Goal: Transaction & Acquisition: Book appointment/travel/reservation

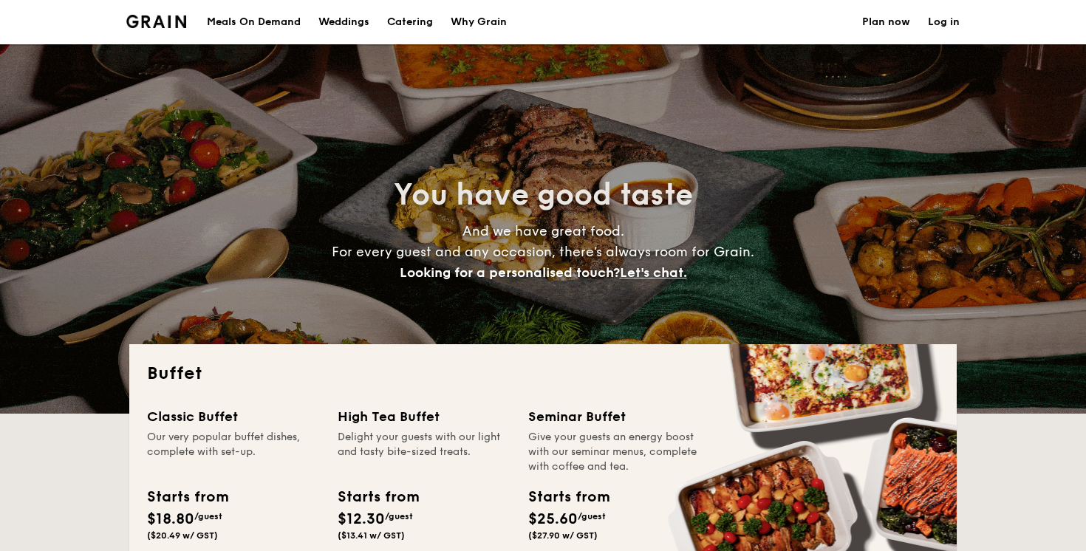
select select
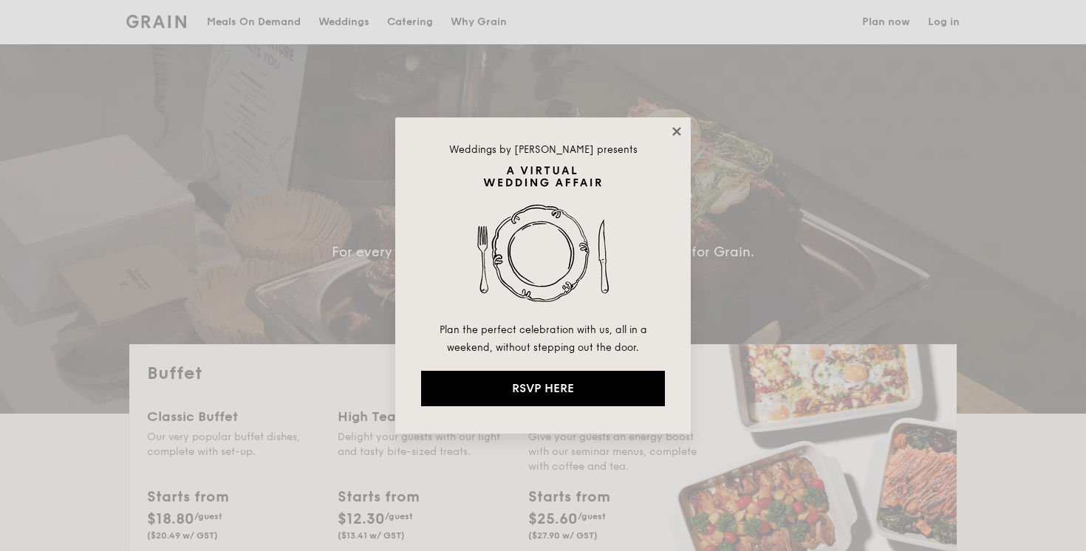
click at [678, 131] on icon at bounding box center [676, 131] width 13 height 13
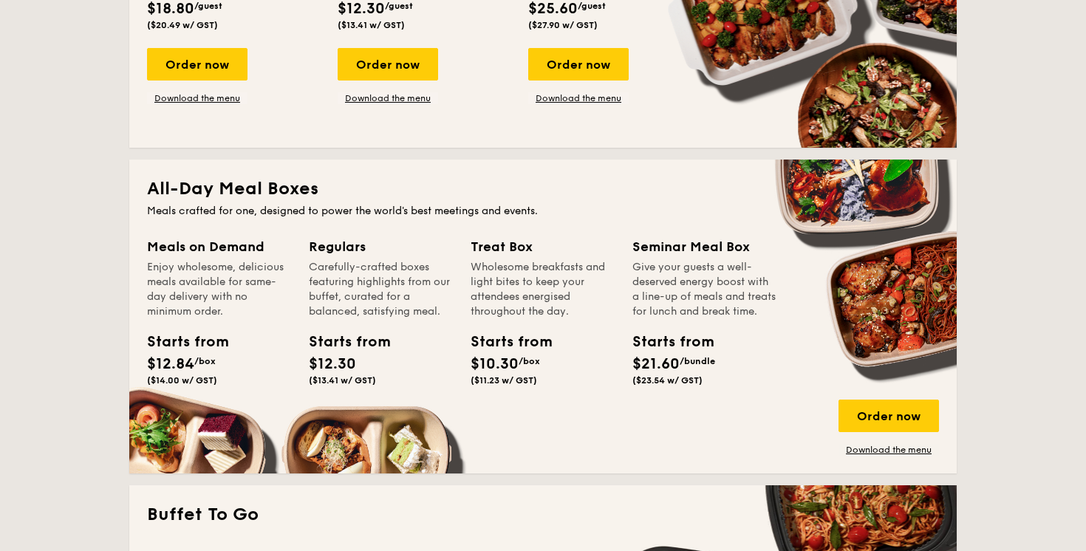
scroll to position [513, 0]
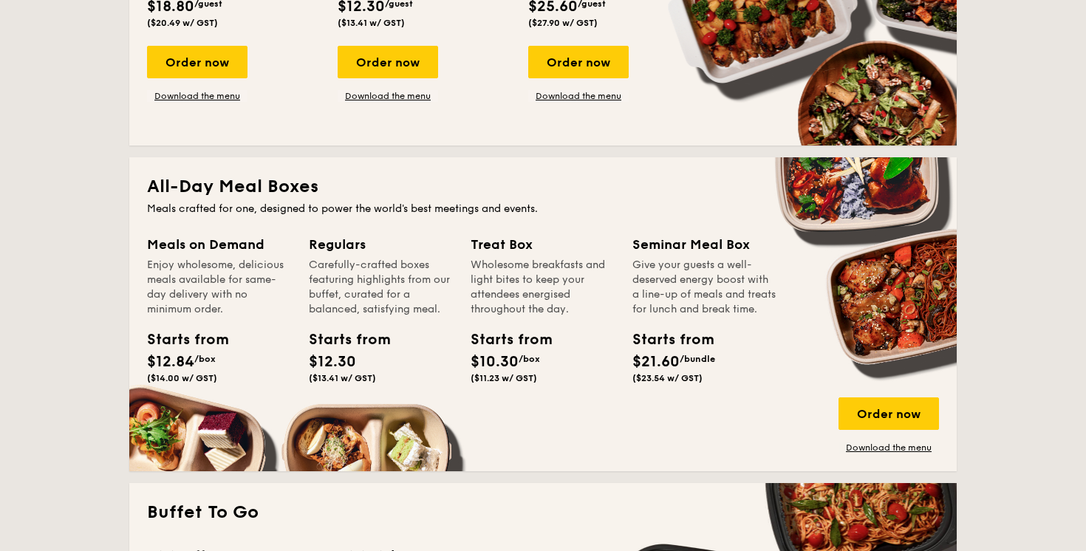
click at [188, 342] on div "Starts from" at bounding box center [180, 340] width 67 height 22
click at [199, 347] on div "Starts from" at bounding box center [180, 340] width 67 height 22
click at [327, 275] on div "Carefully-crafted boxes featuring highlights from our buffet, curated for a bal…" at bounding box center [381, 287] width 144 height 59
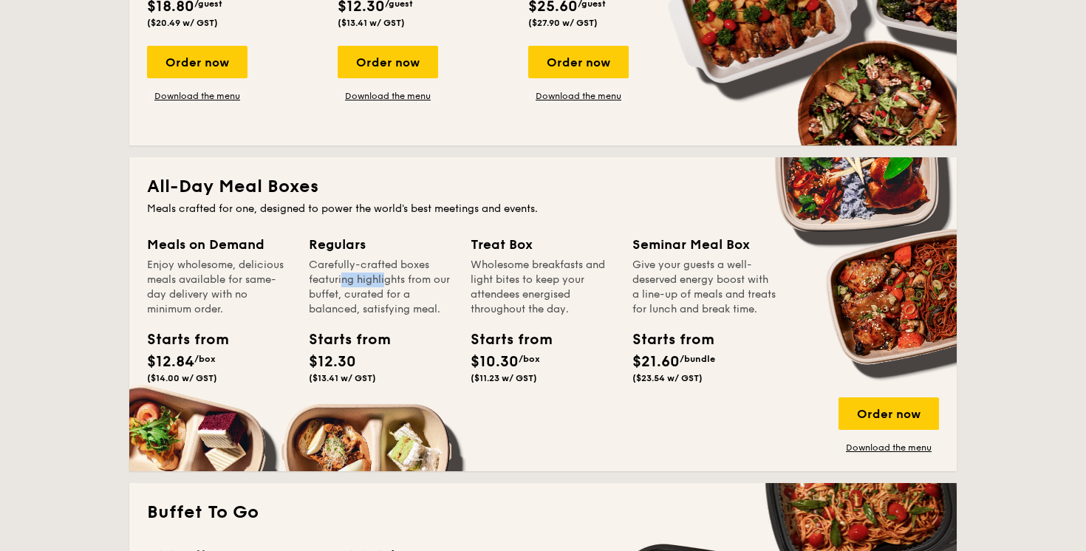
click at [327, 275] on div "Carefully-crafted boxes featuring highlights from our buffet, curated for a bal…" at bounding box center [381, 287] width 144 height 59
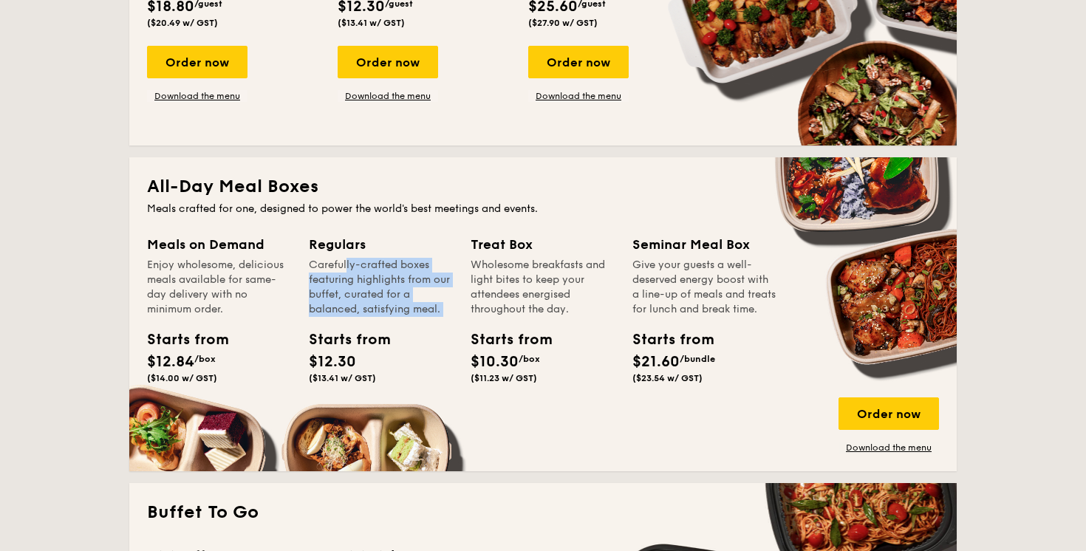
click at [327, 275] on div "Carefully-crafted boxes featuring highlights from our buffet, curated for a bal…" at bounding box center [381, 287] width 144 height 59
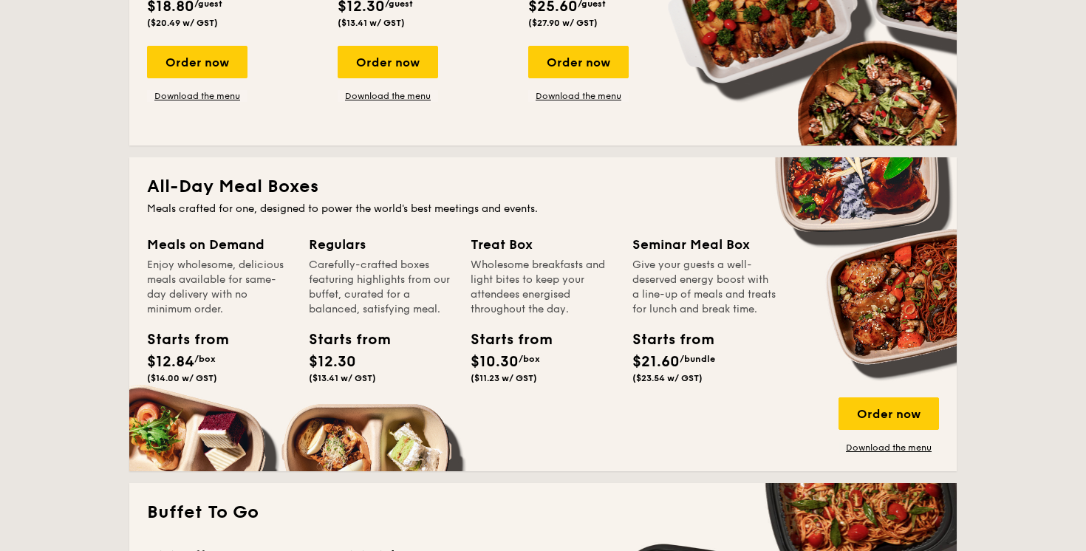
click at [327, 278] on div "Carefully-crafted boxes featuring highlights from our buffet, curated for a bal…" at bounding box center [381, 287] width 144 height 59
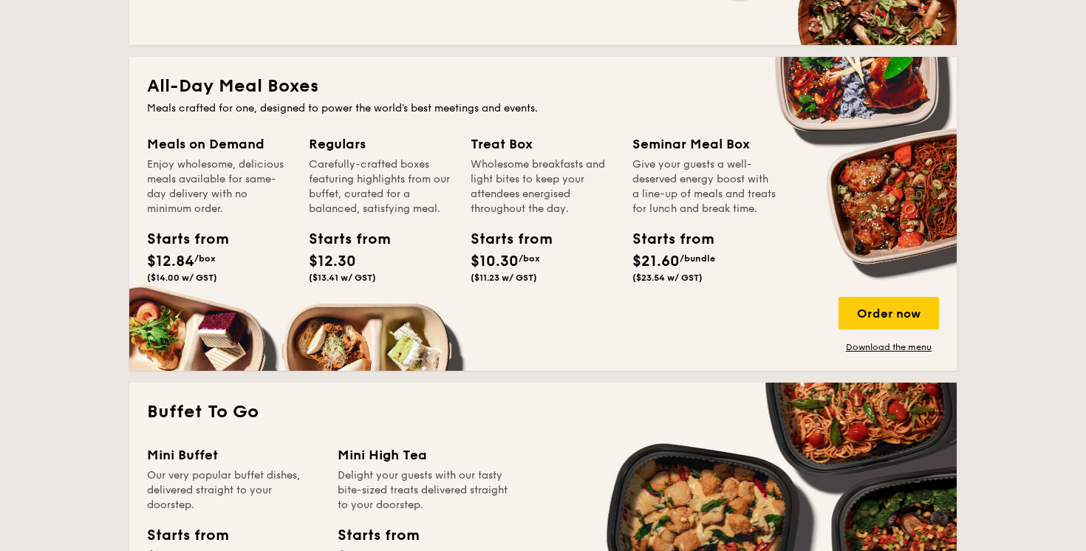
scroll to position [600, 0]
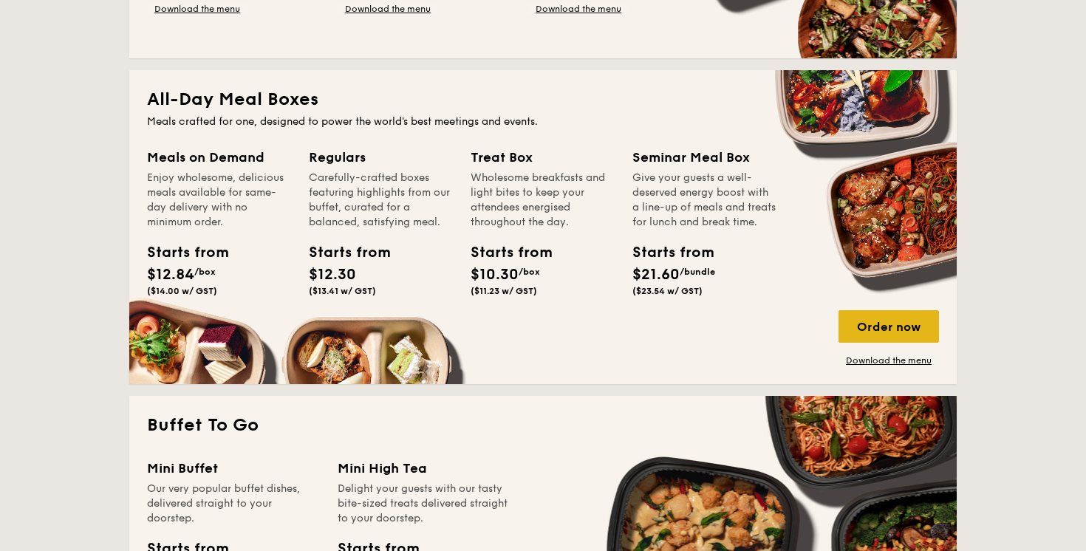
click at [897, 334] on div "Order now" at bounding box center [889, 326] width 101 height 33
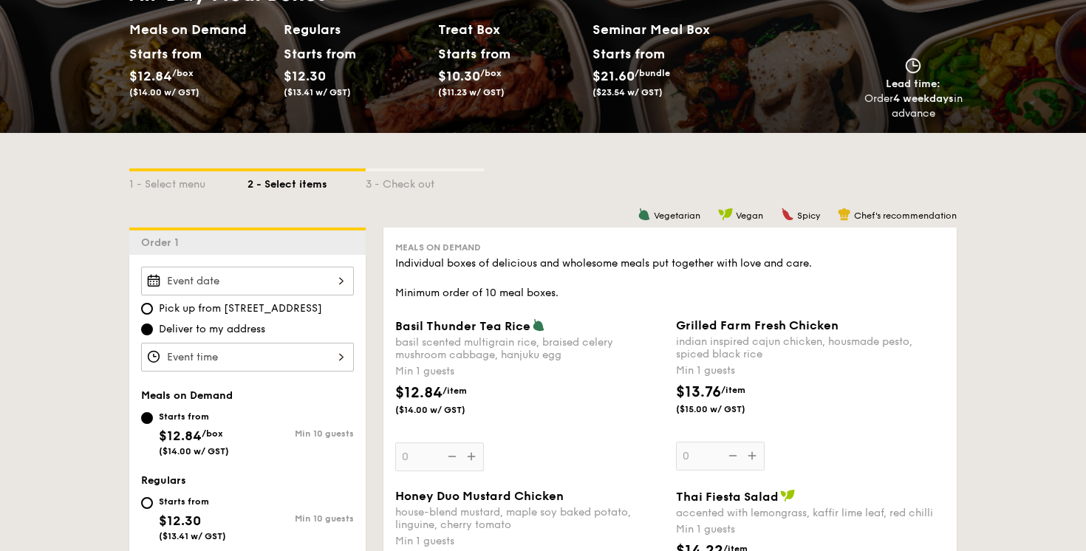
scroll to position [196, 0]
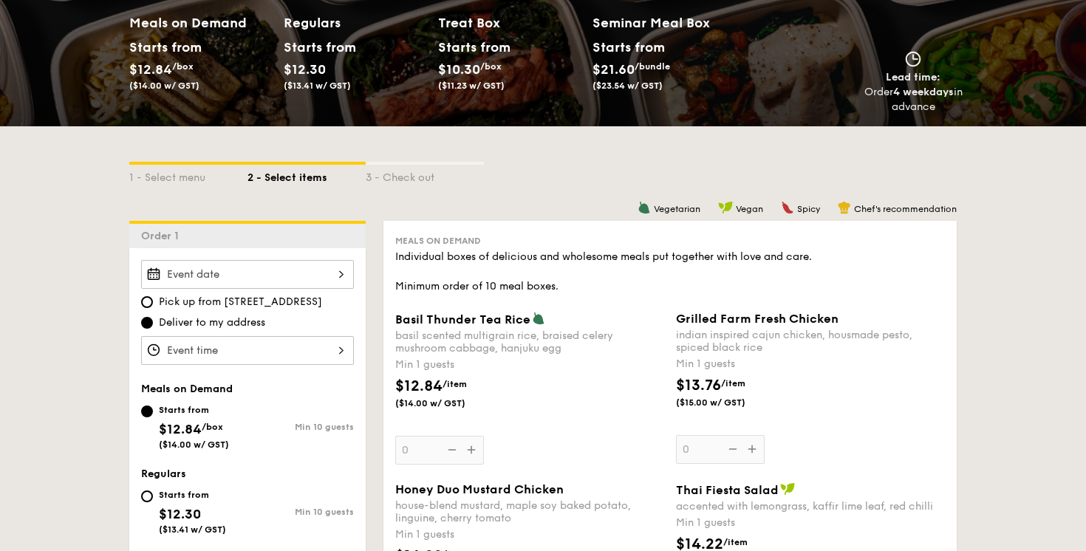
click at [312, 269] on div at bounding box center [247, 274] width 213 height 29
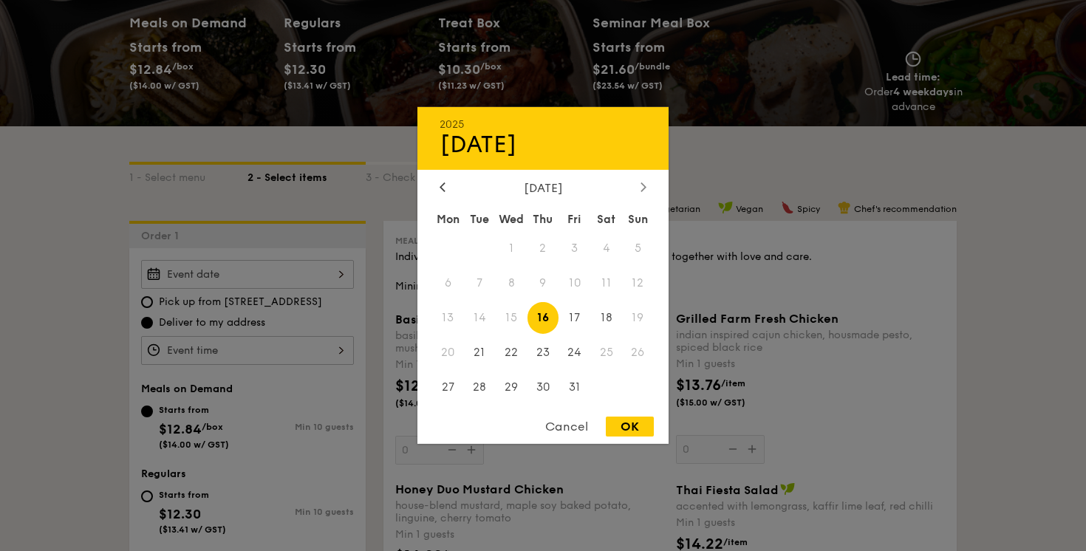
click at [642, 188] on icon at bounding box center [644, 187] width 4 height 9
click at [576, 353] on span "21" at bounding box center [575, 352] width 32 height 32
click at [631, 430] on div "OK" at bounding box center [630, 427] width 48 height 20
type input "[DATE]"
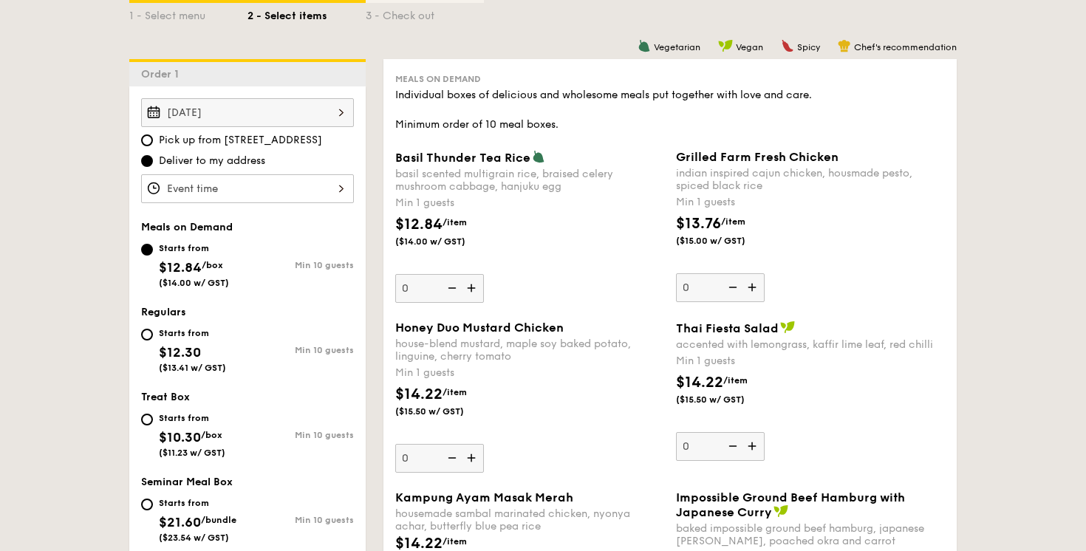
scroll to position [362, 0]
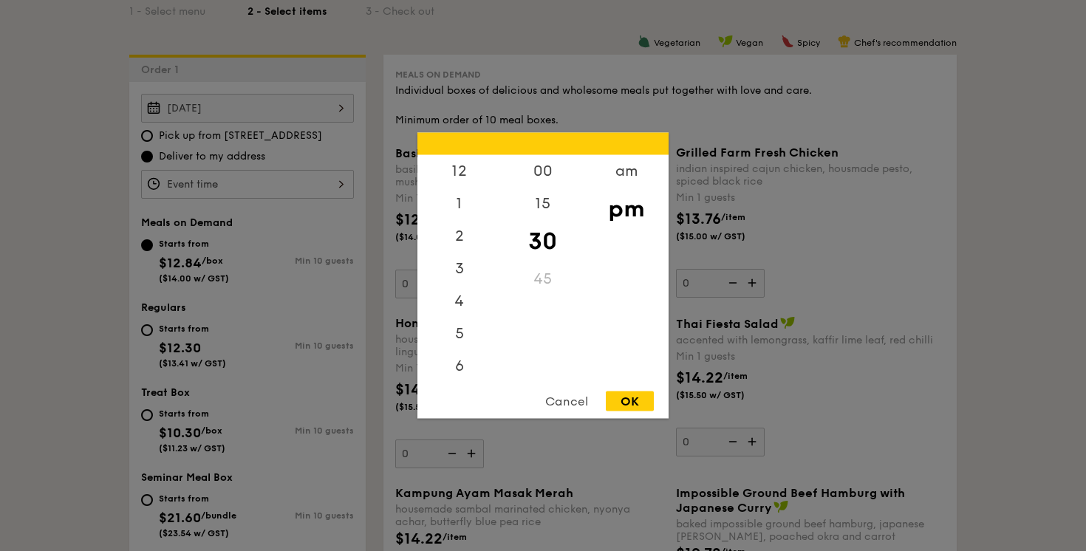
click at [222, 188] on div "12 1 2 3 4 5 6 7 8 9 10 11 00 15 30 45 am pm Cancel OK" at bounding box center [247, 184] width 213 height 29
click at [551, 176] on div "00" at bounding box center [543, 176] width 84 height 43
click at [642, 406] on div "OK" at bounding box center [630, 402] width 48 height 20
type input "7:00PM"
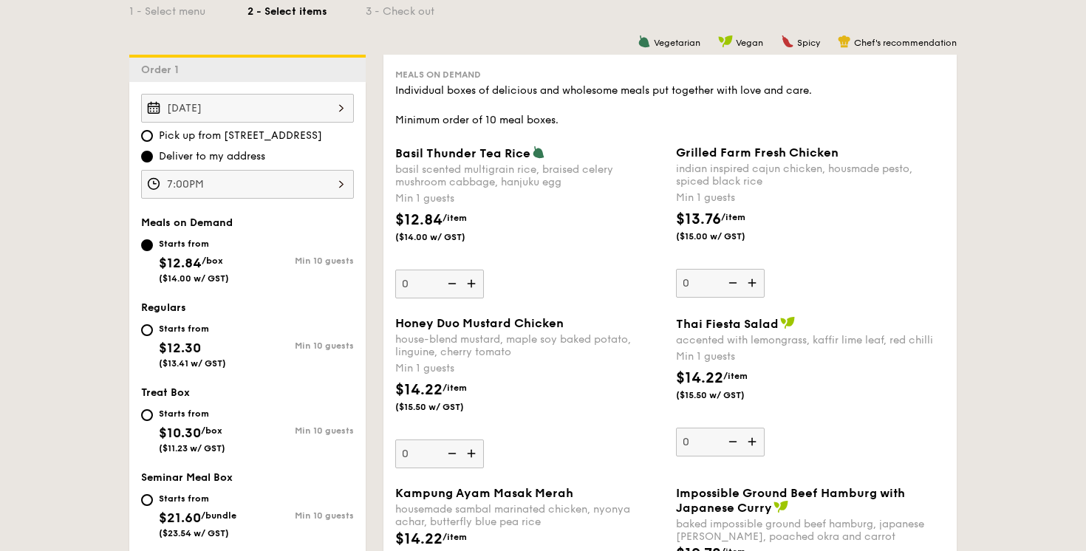
click at [154, 332] on div "Starts from $12.30 ($13.41 w/ GST)" at bounding box center [194, 344] width 106 height 49
click at [153, 332] on input "Starts from $12.30 ($13.41 w/ GST) Min 10 guests" at bounding box center [147, 330] width 12 height 12
radio input "true"
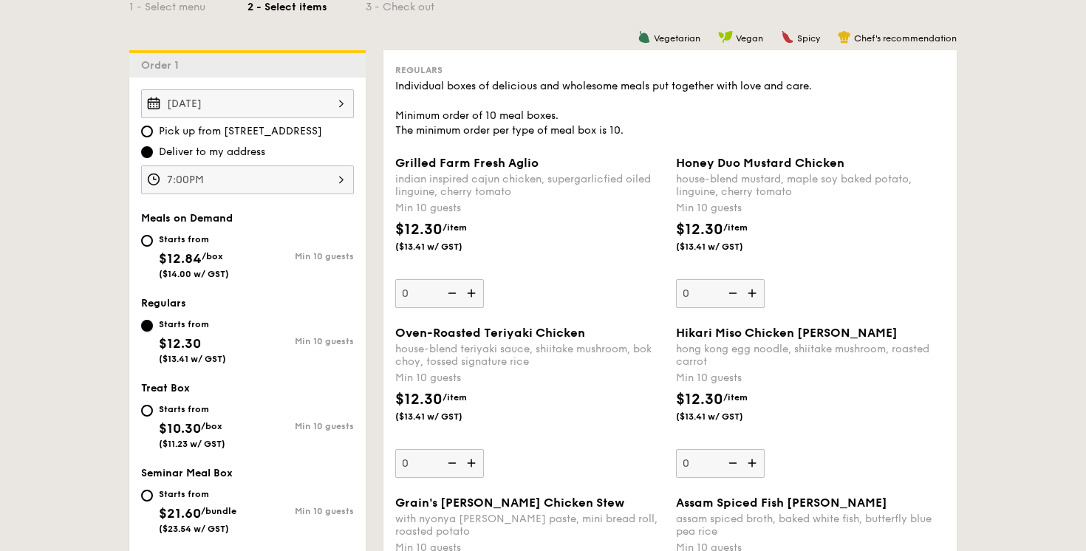
scroll to position [368, 0]
click at [472, 296] on img at bounding box center [473, 292] width 22 height 28
click at [472, 296] on input "0" at bounding box center [439, 292] width 89 height 29
click at [472, 296] on img at bounding box center [473, 292] width 22 height 28
click at [472, 296] on input "10" at bounding box center [439, 292] width 89 height 29
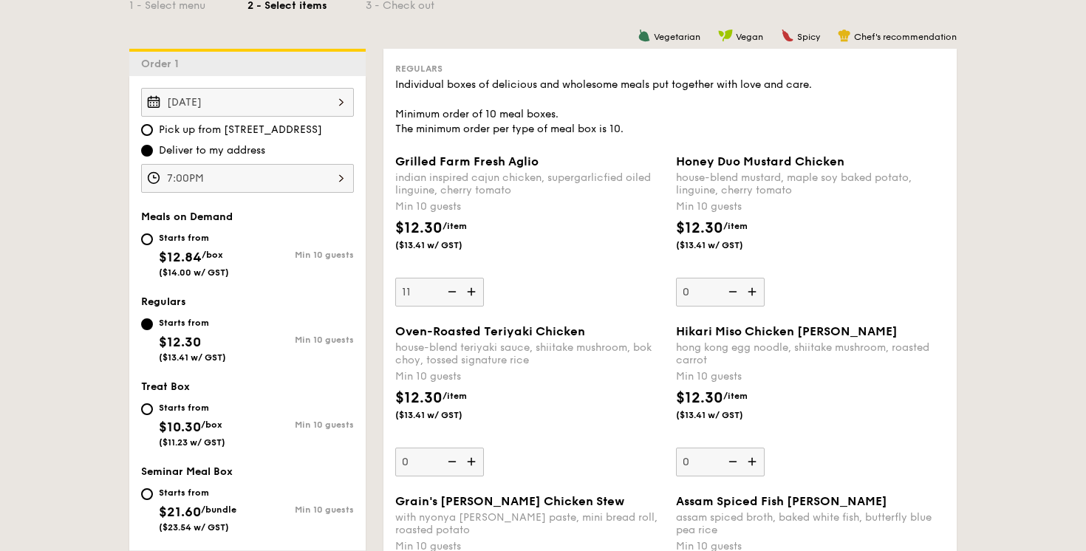
click at [472, 296] on img at bounding box center [473, 292] width 22 height 28
click at [472, 296] on input "11" at bounding box center [439, 292] width 89 height 29
click at [472, 296] on img at bounding box center [473, 292] width 22 height 28
click at [472, 296] on input "12" at bounding box center [439, 292] width 89 height 29
click at [472, 296] on img at bounding box center [473, 292] width 22 height 28
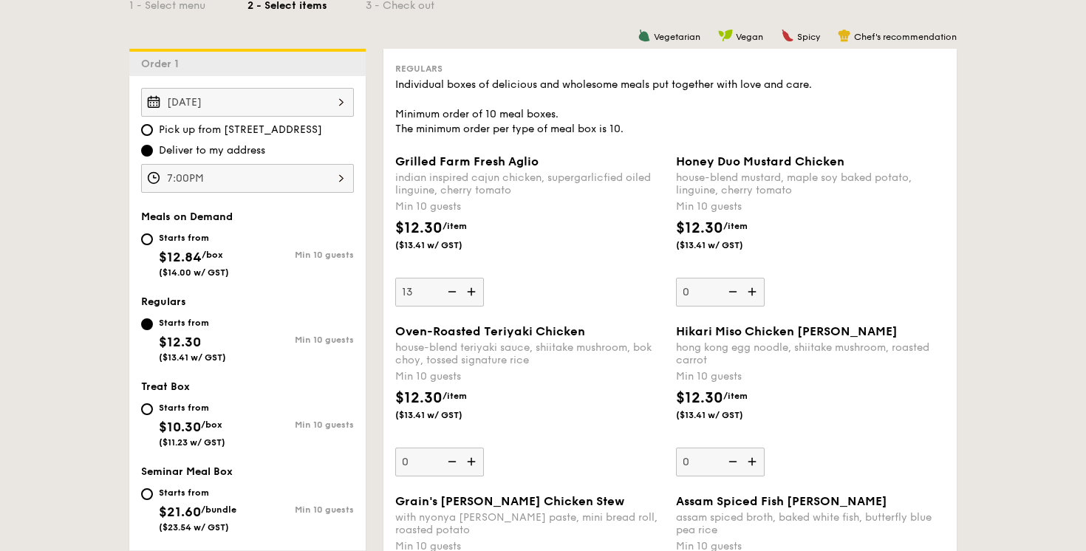
click at [472, 296] on input "13" at bounding box center [439, 292] width 89 height 29
click at [429, 296] on input "14" at bounding box center [439, 292] width 89 height 29
type input "10"
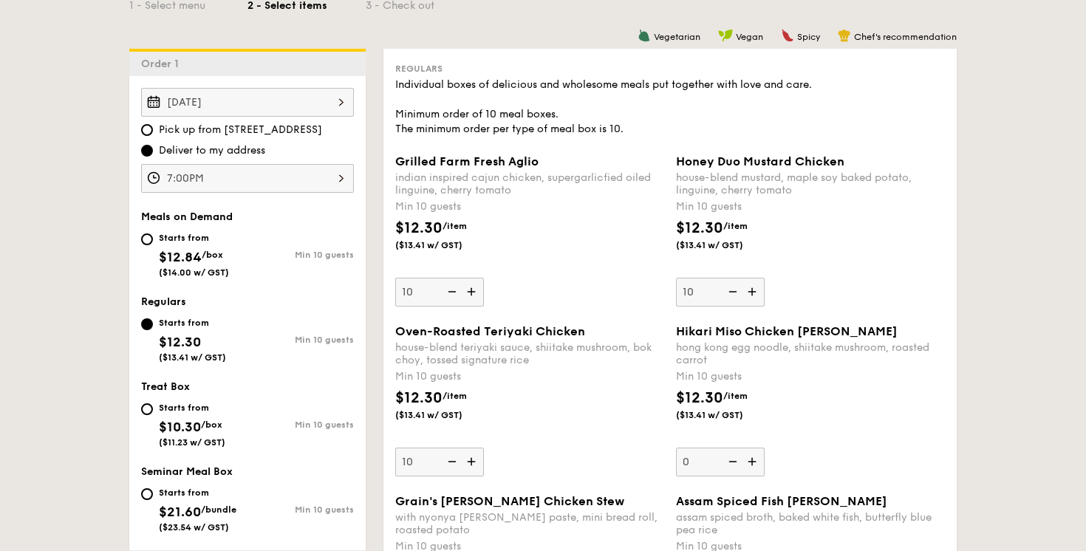
type input "10"
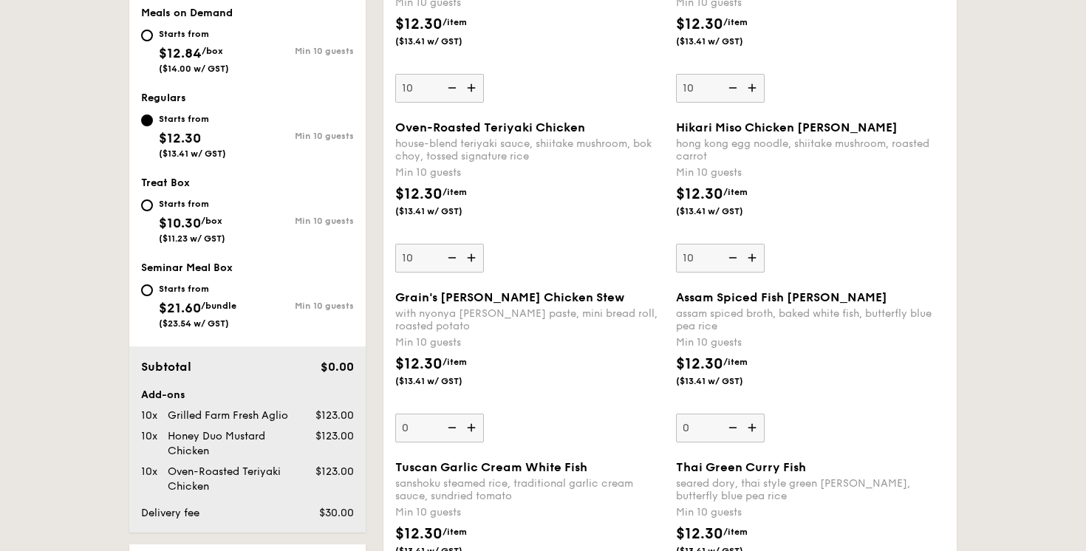
scroll to position [574, 0]
type input "10"
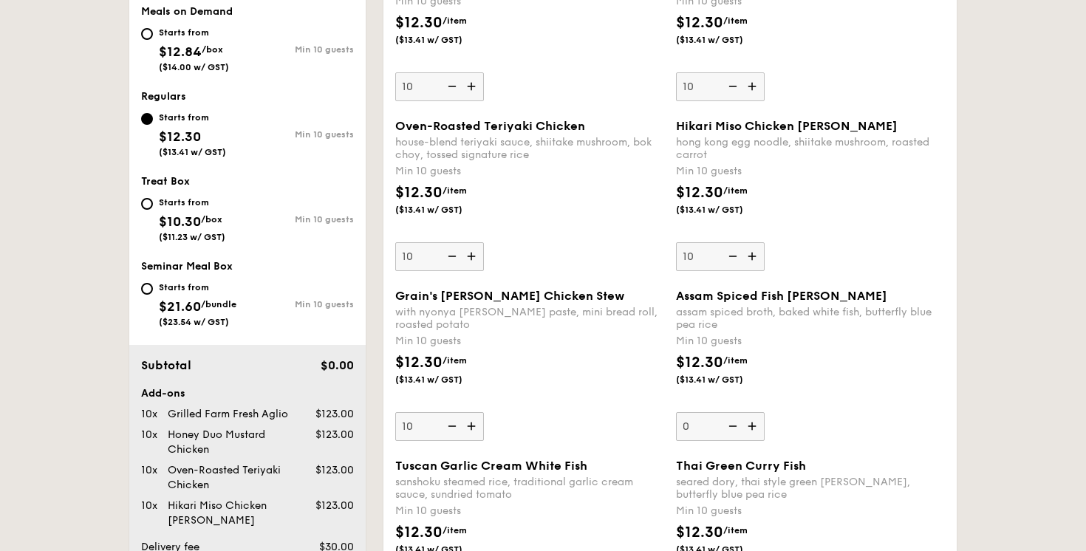
type input "10"
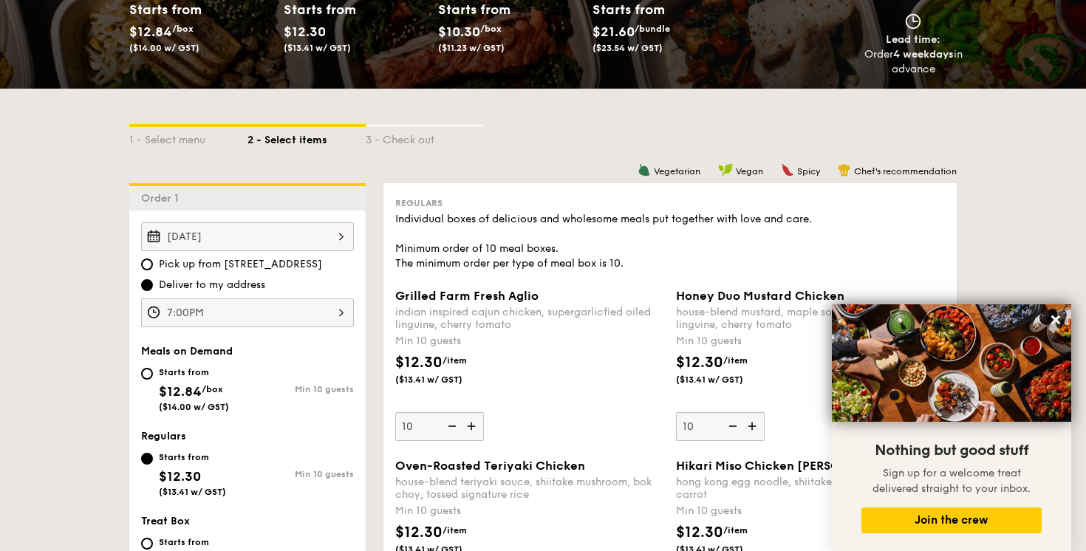
scroll to position [238, 0]
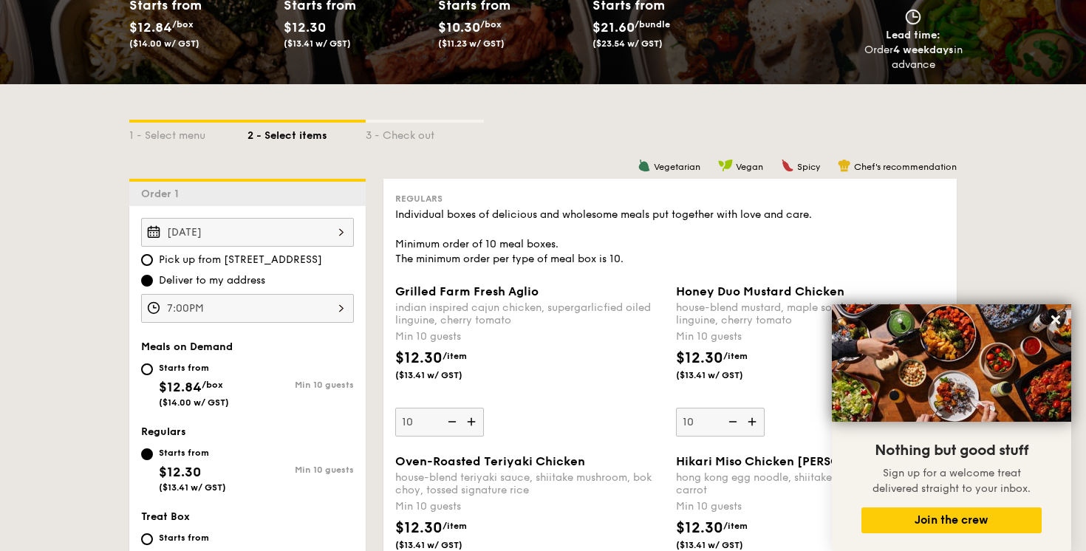
type input "10"
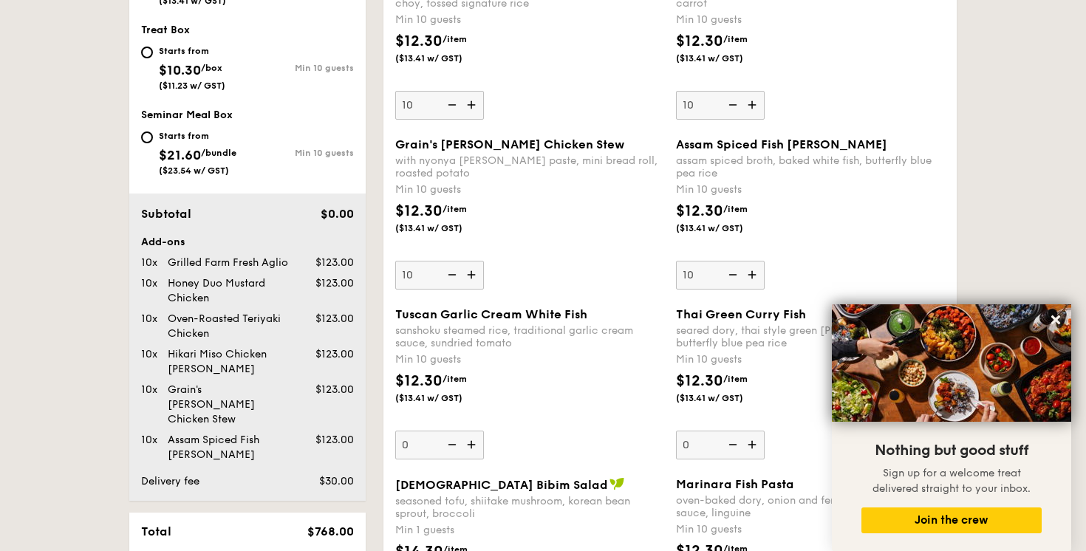
click at [814, 191] on div "Min 10 guests" at bounding box center [810, 190] width 269 height 15
click at [765, 261] on input "10" at bounding box center [720, 275] width 89 height 29
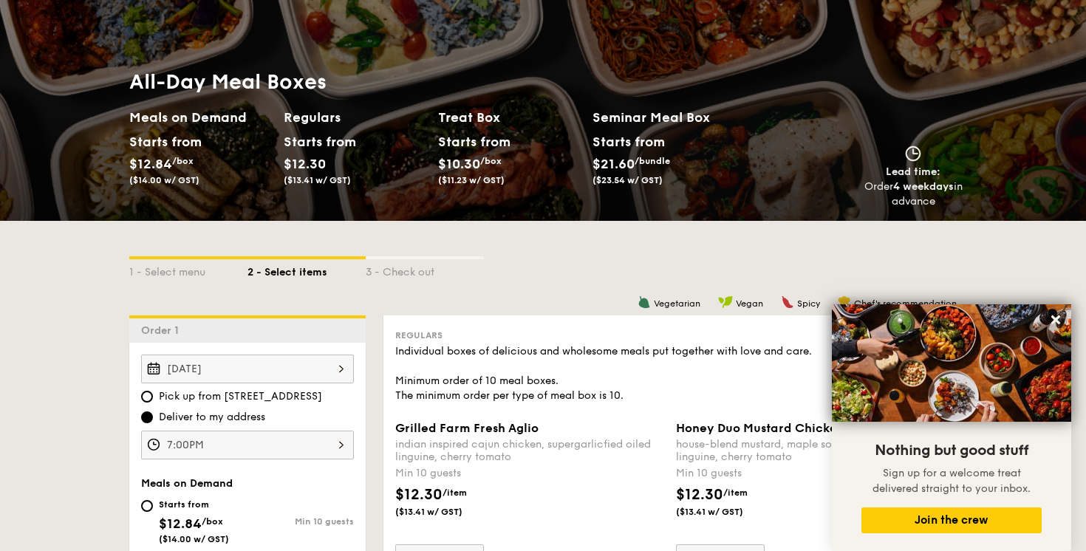
scroll to position [0, 0]
